Goal: Task Accomplishment & Management: Use online tool/utility

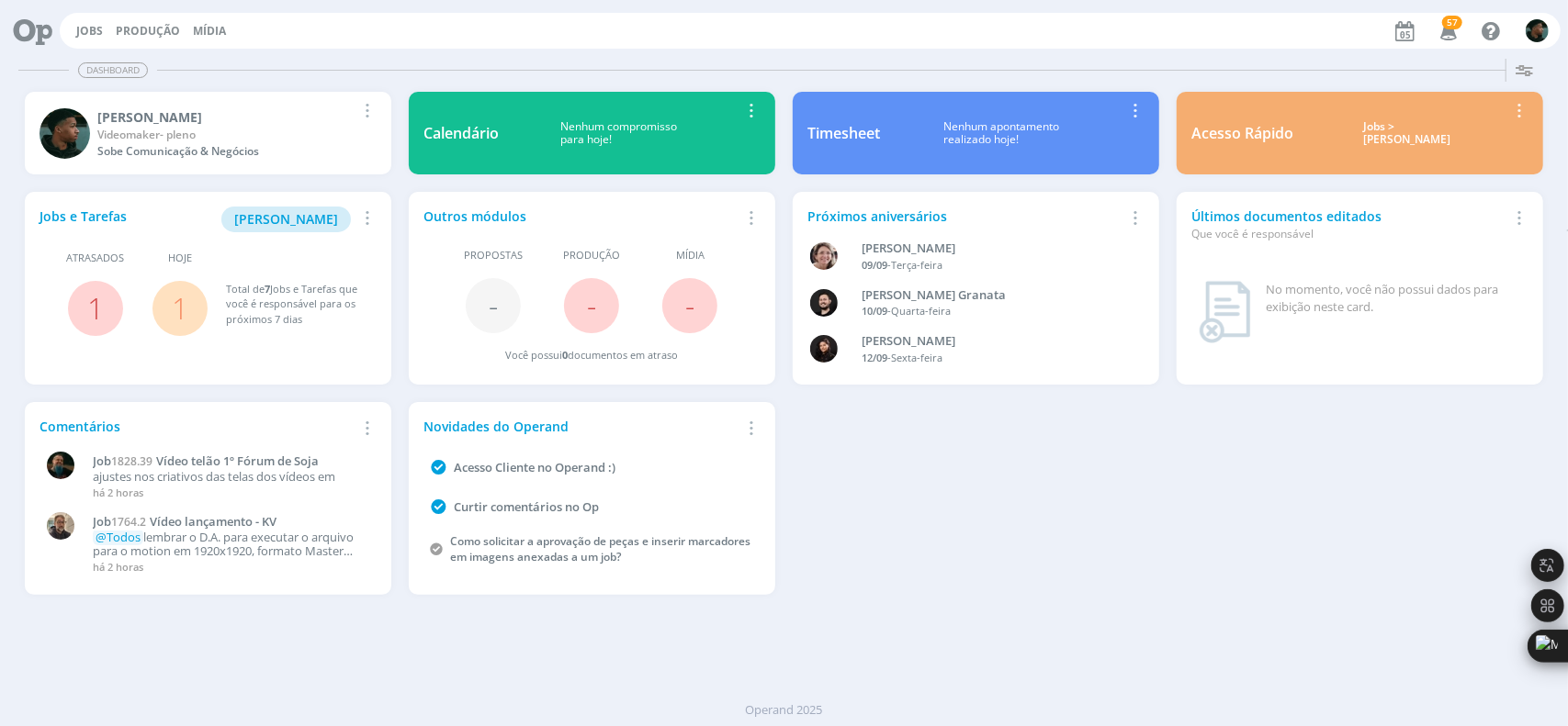
click at [85, 20] on div "Jobs Produção [GEOGRAPHIC_DATA] 57 Notificações Central de Ajuda Área de Membro…" at bounding box center [810, 31] width 1501 height 36
click at [82, 30] on link "Jobs" at bounding box center [89, 31] width 27 height 16
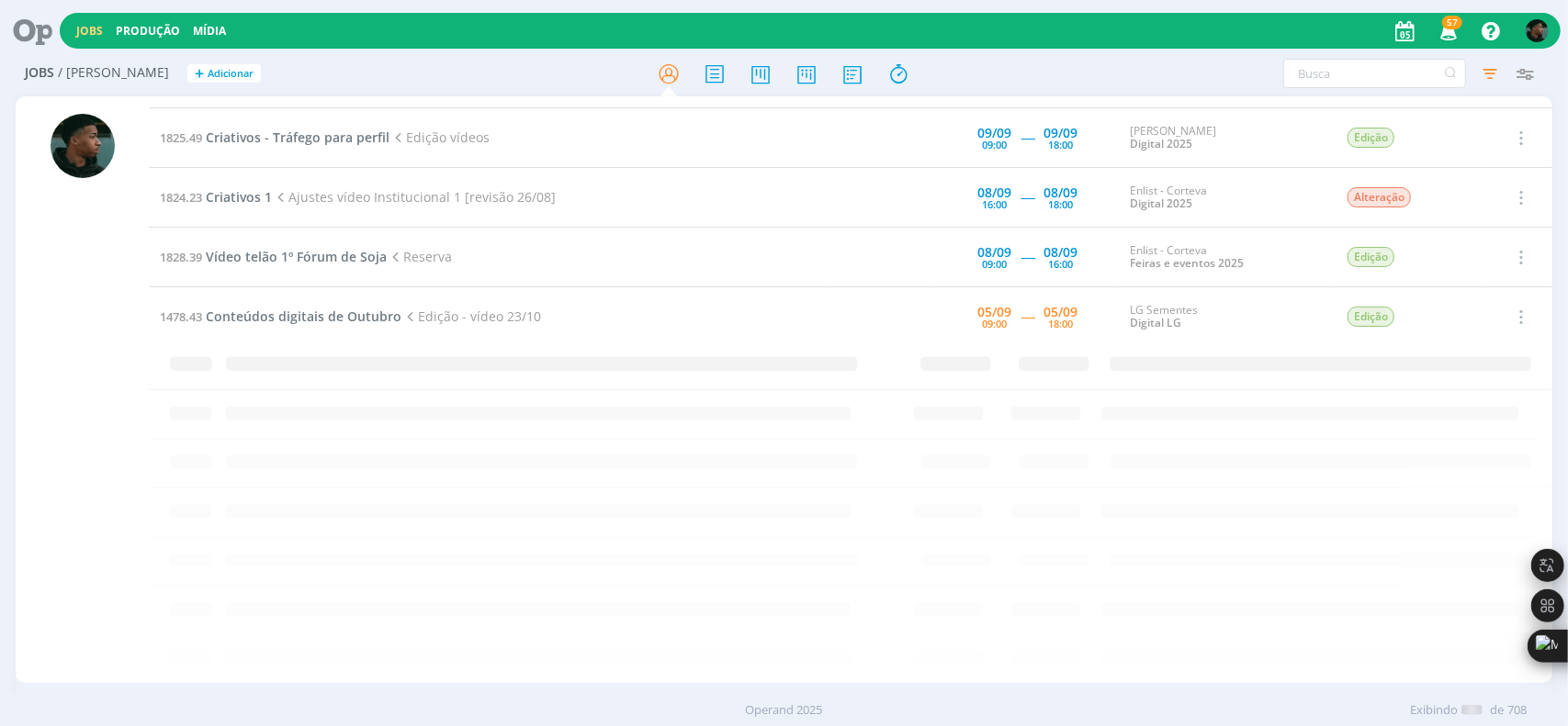
scroll to position [1067, 0]
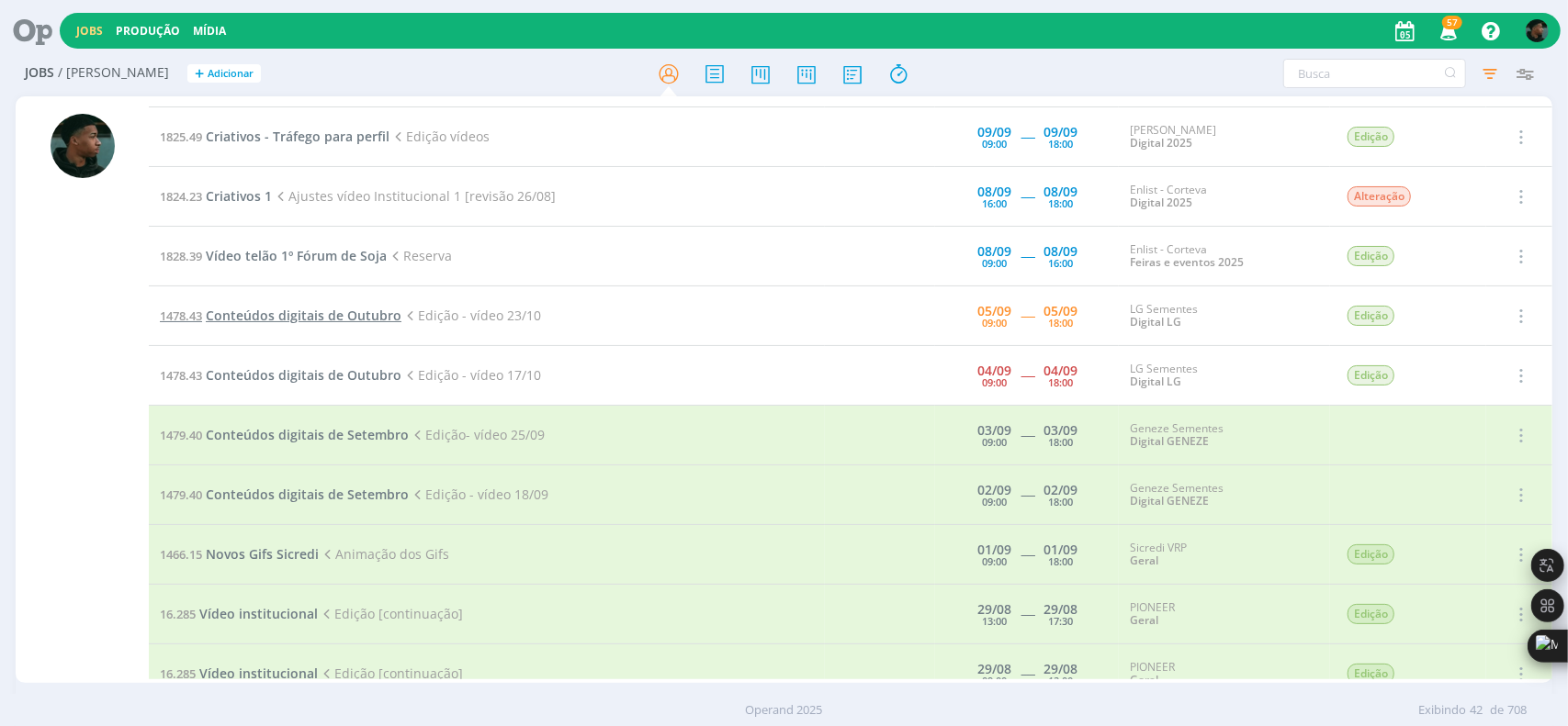
click at [354, 309] on span "Conteúdos digitais de Outubro" at bounding box center [303, 315] width 196 height 17
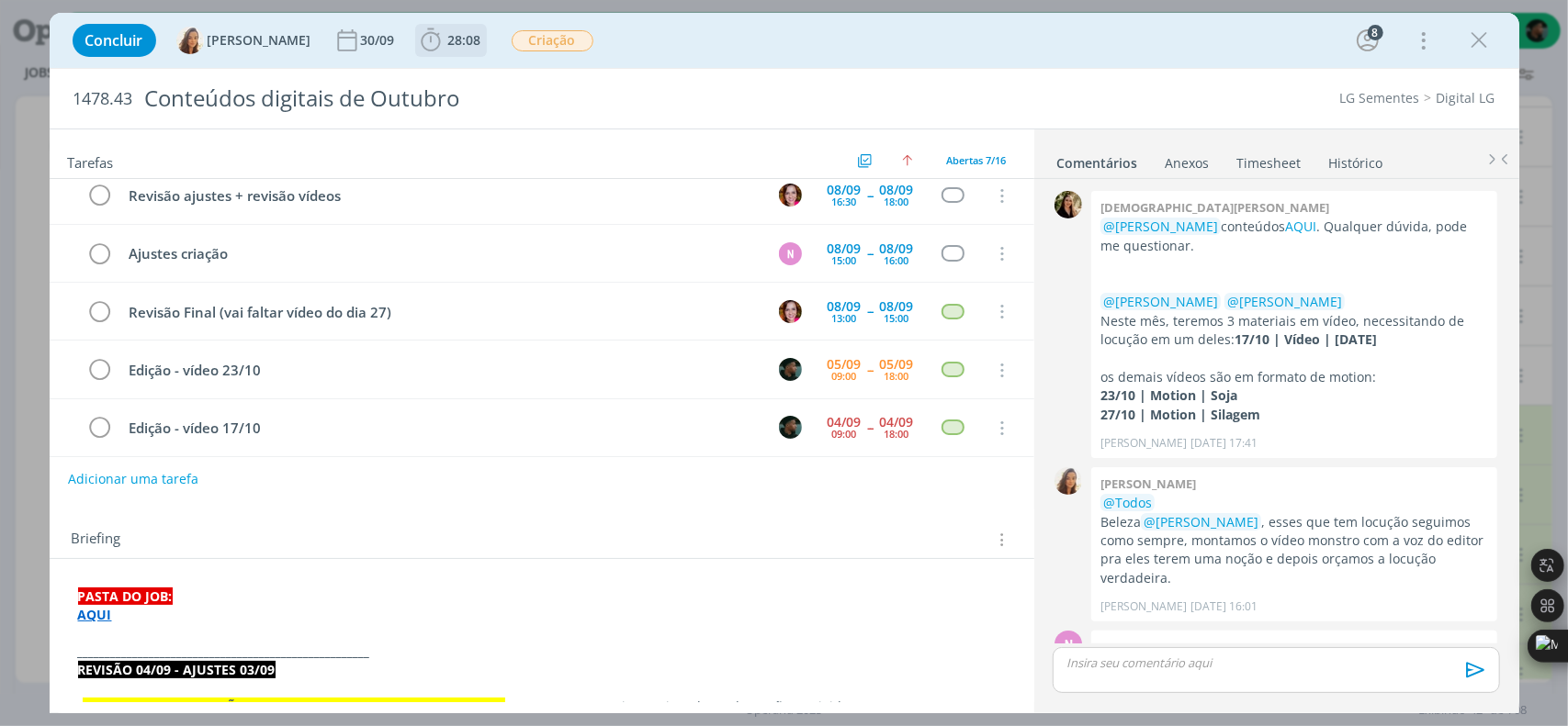
scroll to position [740, 0]
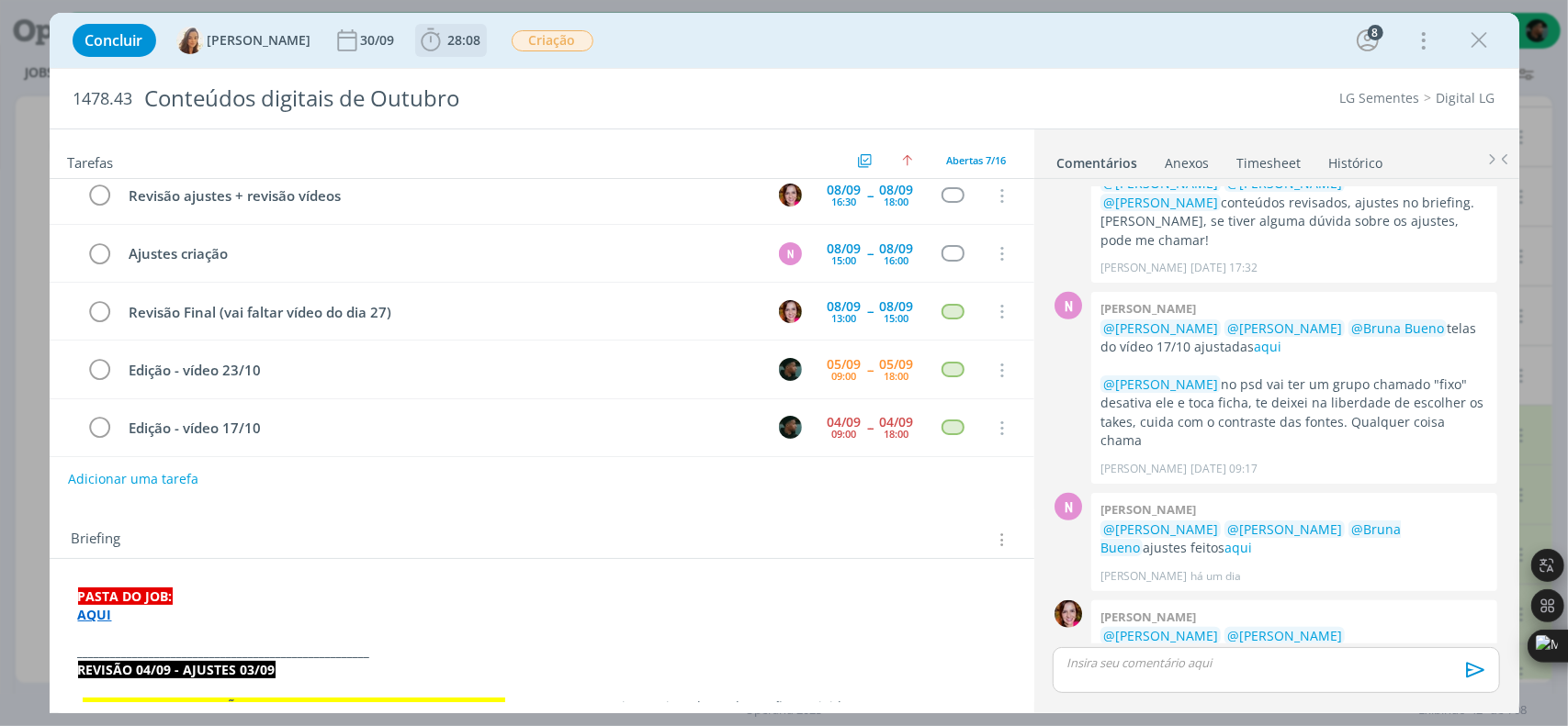
click at [421, 54] on button "28:08" at bounding box center [451, 40] width 70 height 29
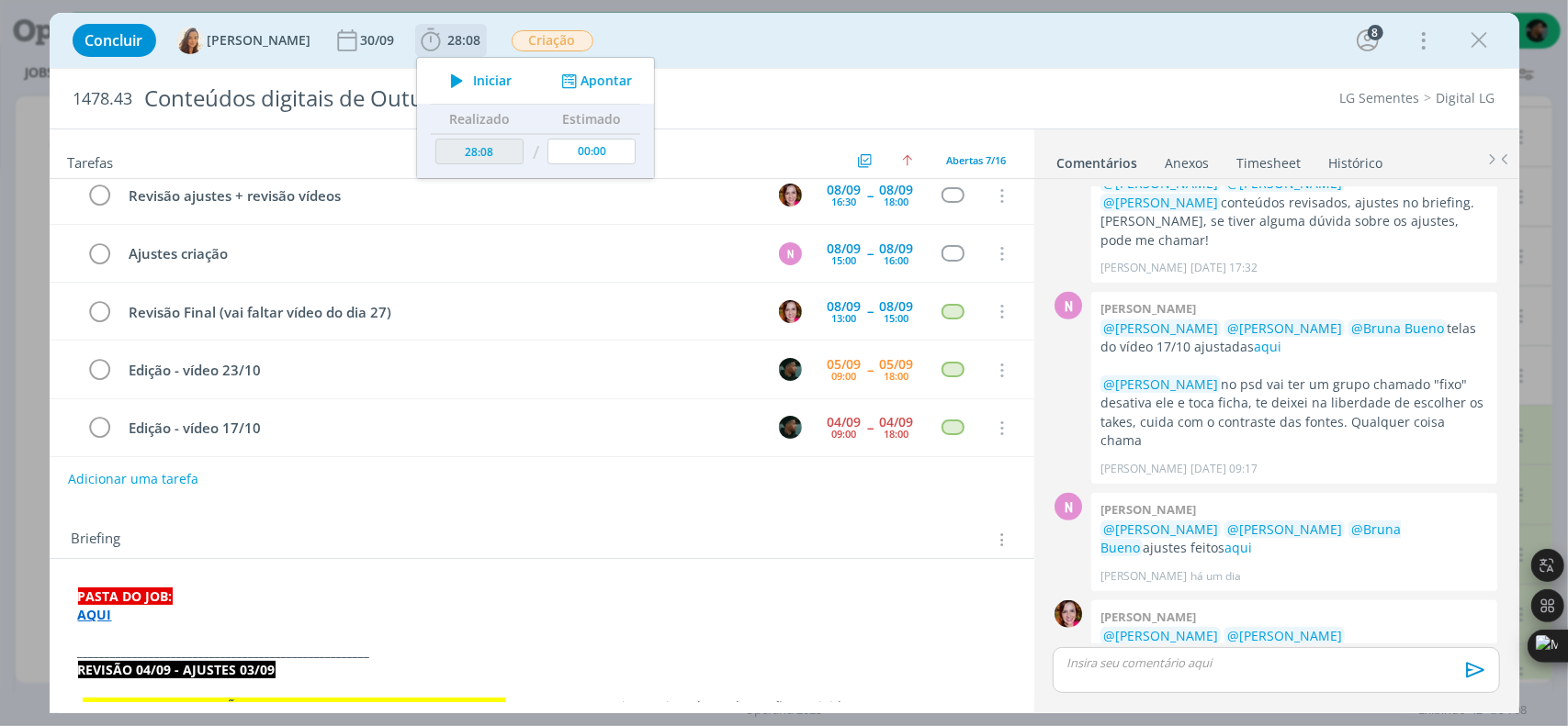
click at [557, 89] on icon "dialog" at bounding box center [568, 81] width 23 height 17
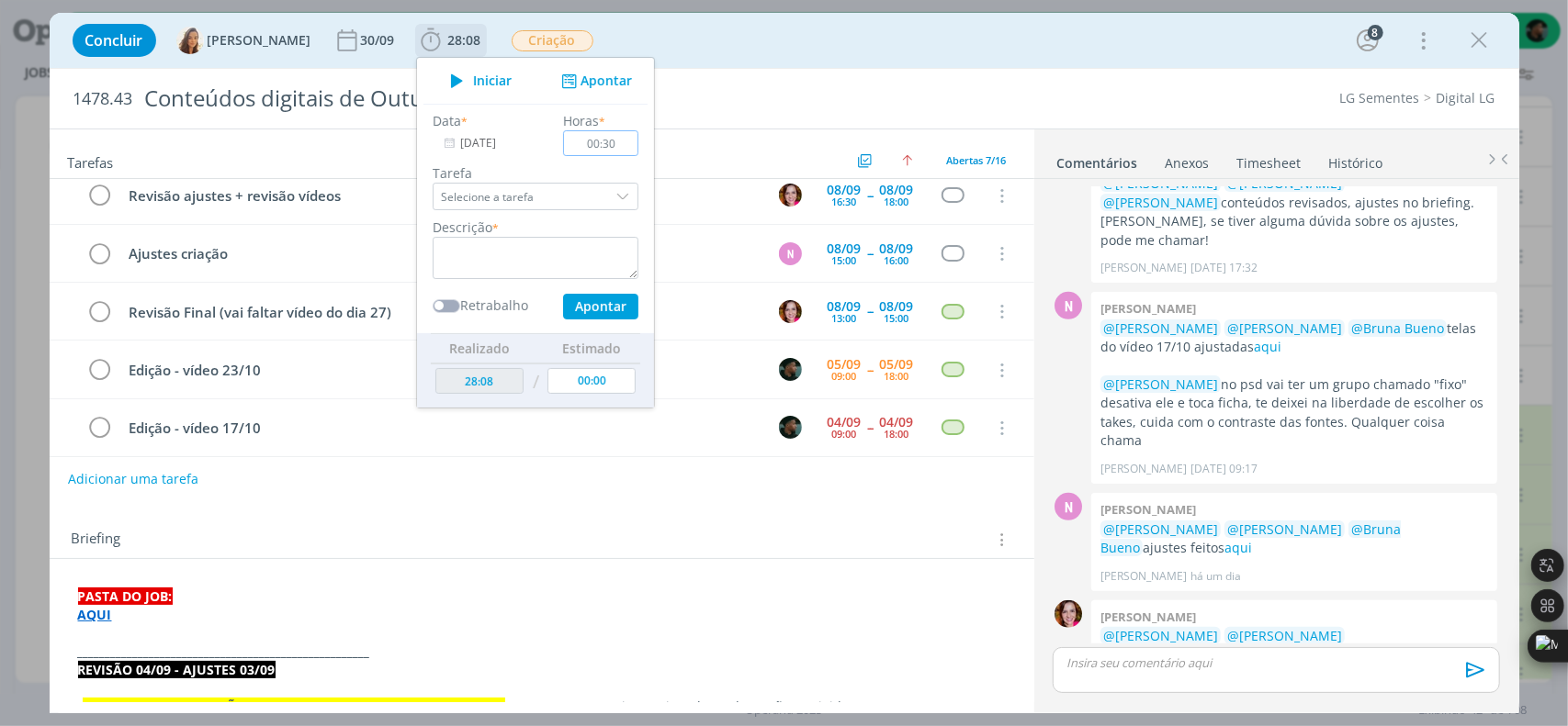
type input "00:30"
click at [472, 271] on textarea "dialog" at bounding box center [536, 258] width 205 height 42
type textarea "arquivos"
click at [574, 306] on button "Apontar" at bounding box center [600, 307] width 76 height 26
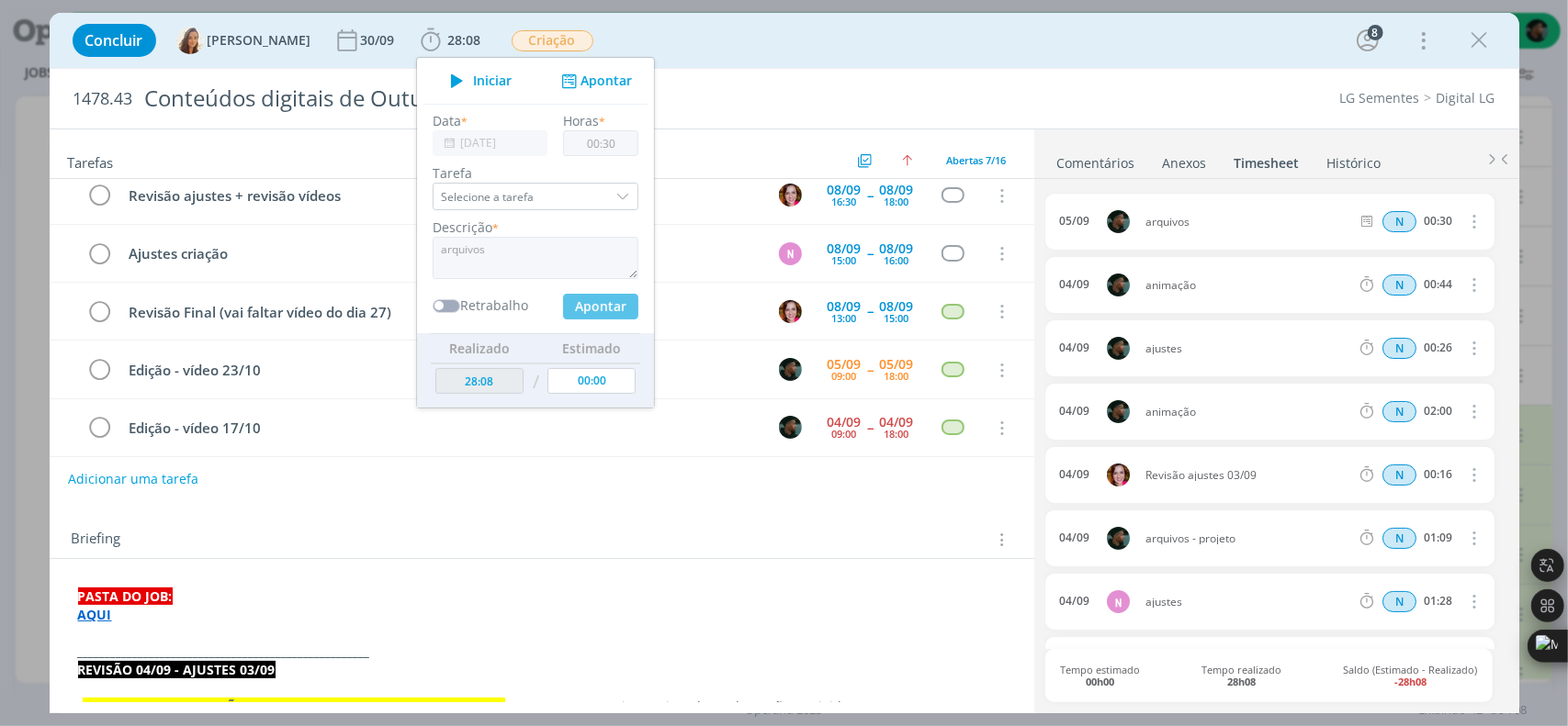
type input "00:00"
type input "28:38"
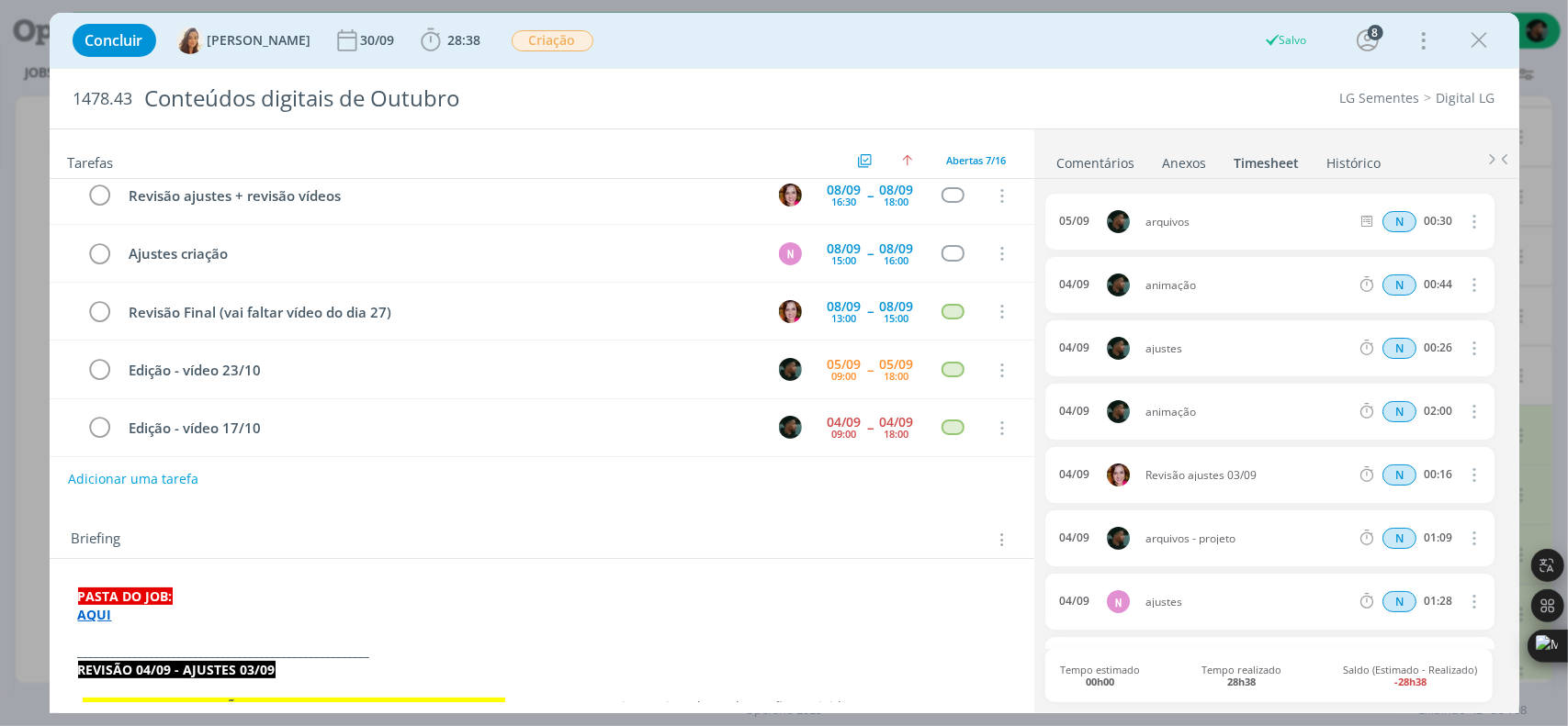
click at [785, 619] on p "AQUI" at bounding box center [542, 615] width 928 height 18
click at [422, 36] on icon "dialog" at bounding box center [431, 41] width 28 height 28
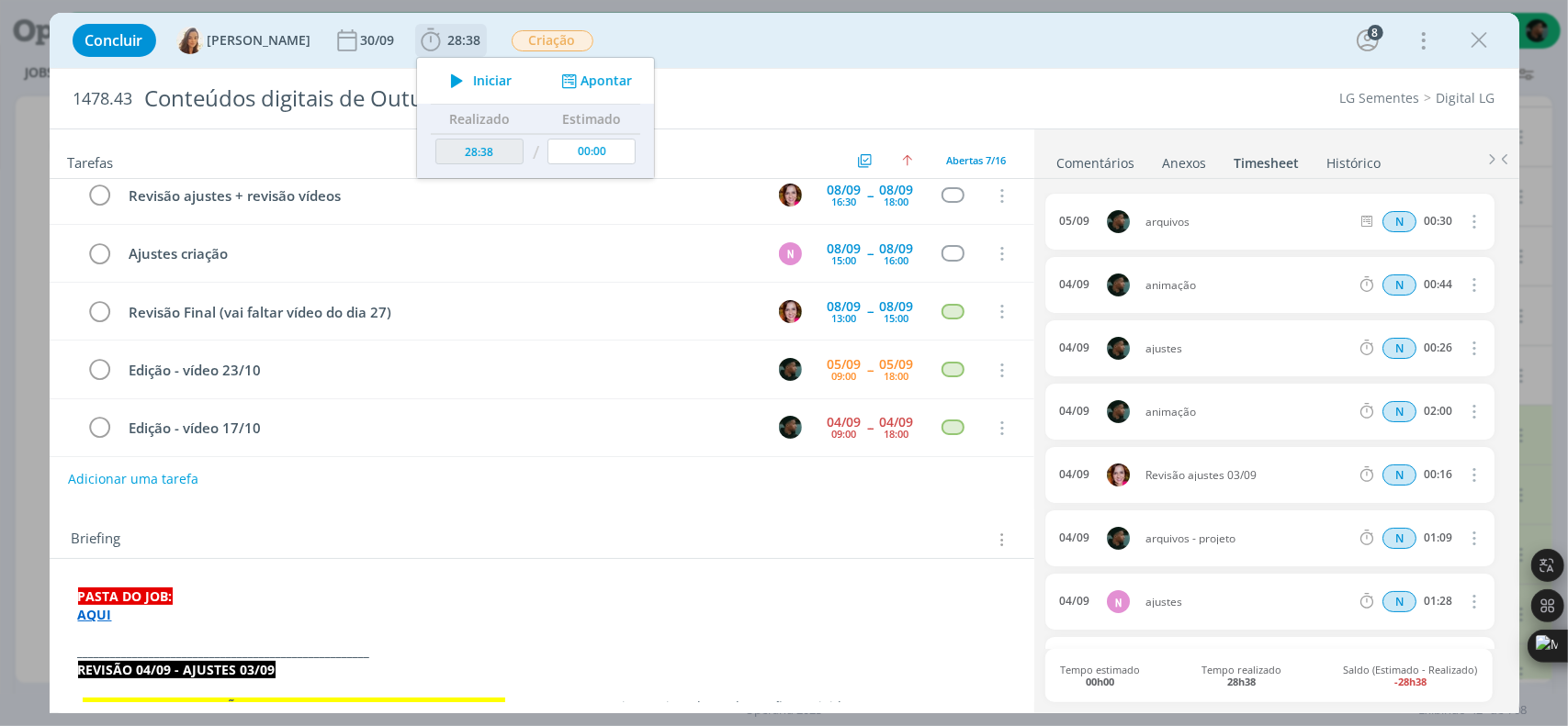
click at [441, 85] on icon "dialog" at bounding box center [457, 81] width 32 height 24
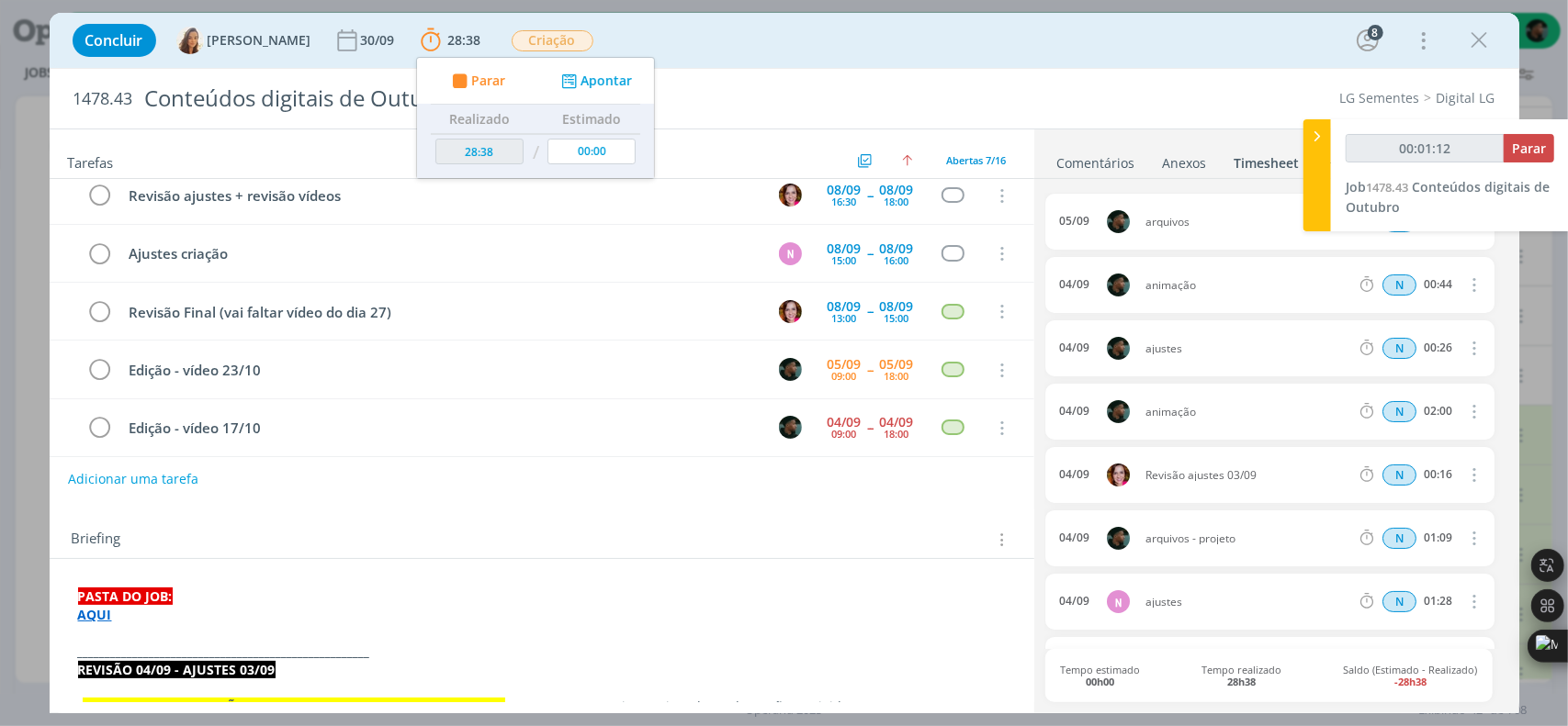
scroll to position [275, 0]
click at [37, 593] on div "Concluir [PERSON_NAME] 30/09 28:38 Parar Apontar Data * [DATE] Horas * 00:00 Ta…" at bounding box center [784, 363] width 1568 height 726
click at [1485, 36] on icon "dialog" at bounding box center [1480, 41] width 28 height 28
click at [335, 324] on span "Conteúdos digitais de Outubro" at bounding box center [303, 315] width 196 height 17
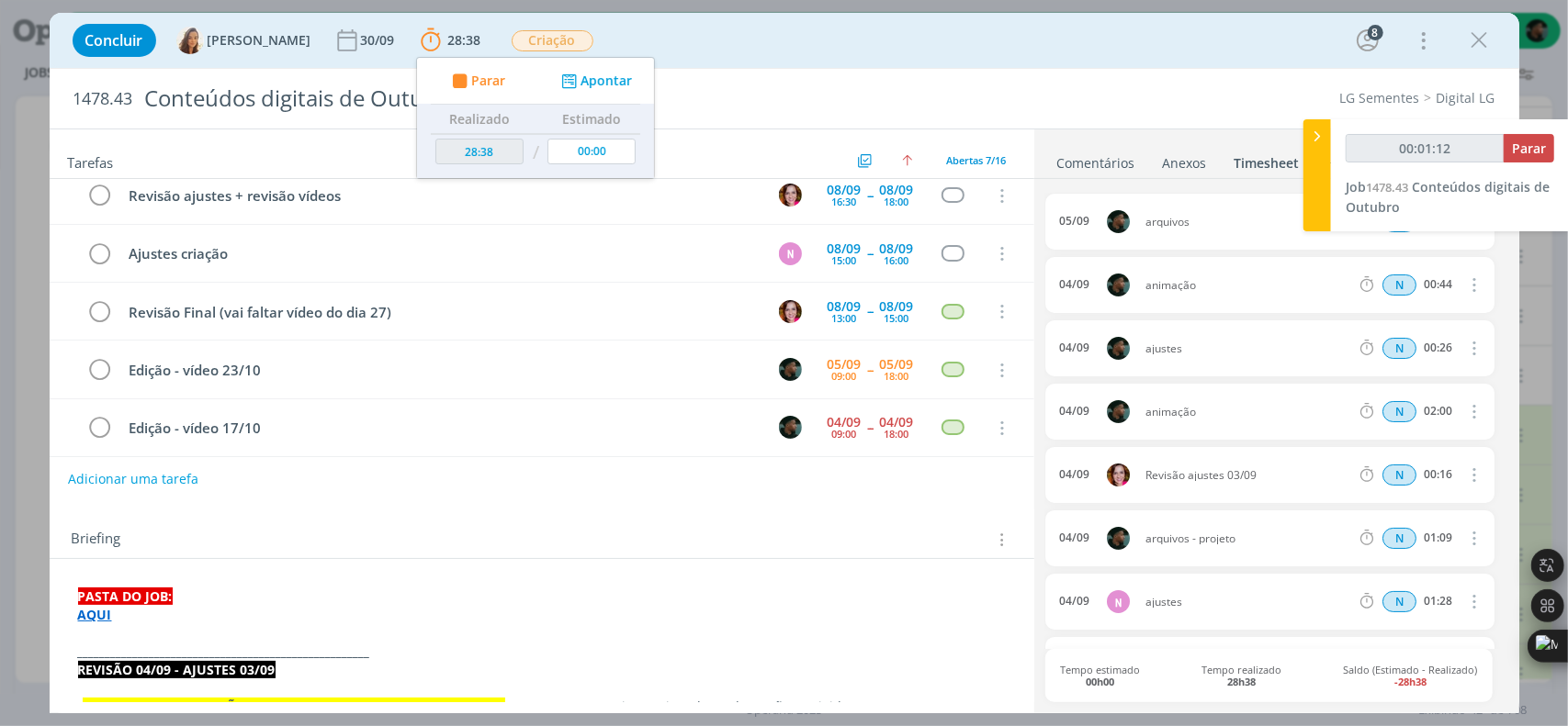
scroll to position [129, 0]
click at [1476, 41] on icon "dialog" at bounding box center [1480, 41] width 28 height 28
click at [325, 384] on span "Conteúdos digitais de Outubro" at bounding box center [303, 374] width 196 height 17
click at [90, 606] on strong "AQUI" at bounding box center [95, 614] width 34 height 17
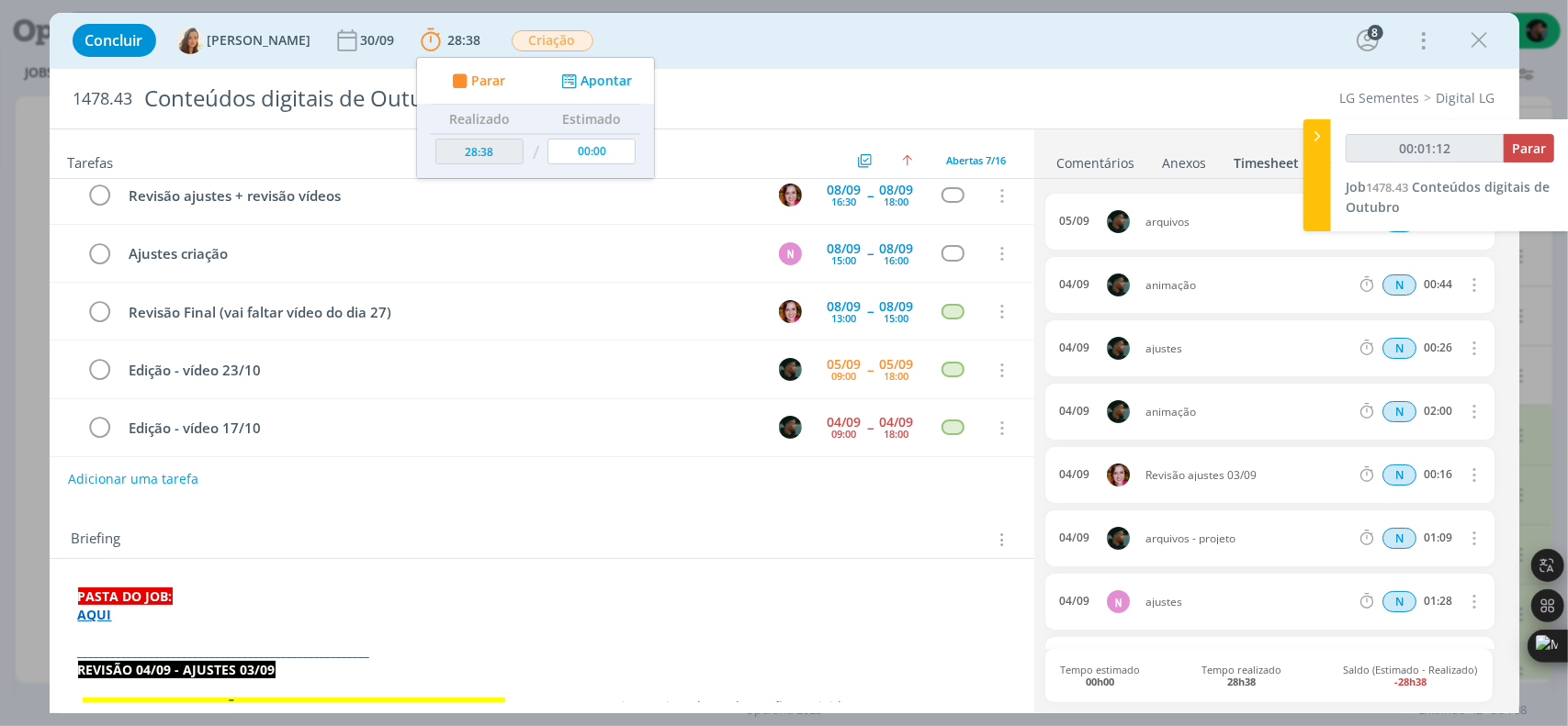
click link "[URL][DOMAIN_NAME]"
type input "00:58:11"
